Goal: Unclear

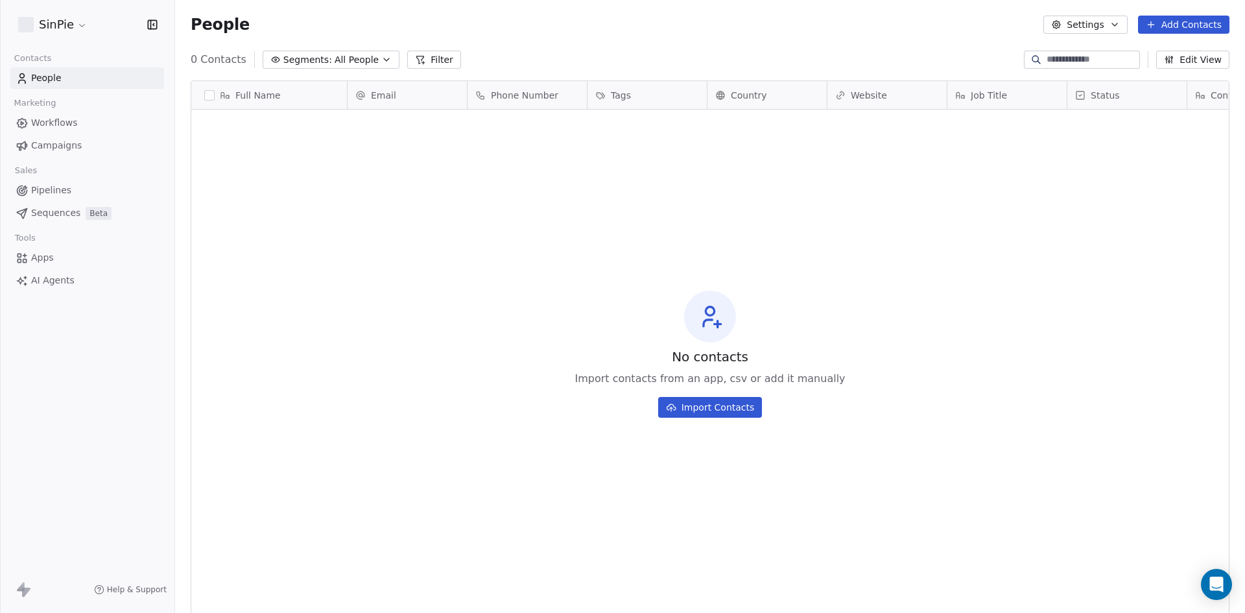
scroll to position [529, 1061]
